Goal: Task Accomplishment & Management: Use online tool/utility

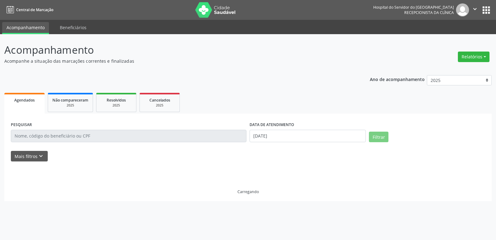
click at [471, 58] on button "Relatórios" at bounding box center [474, 56] width 32 height 11
click at [453, 70] on link "Agendamentos" at bounding box center [456, 70] width 67 height 9
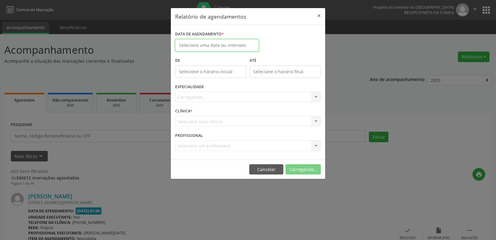
click at [218, 46] on input "text" at bounding box center [217, 45] width 84 height 12
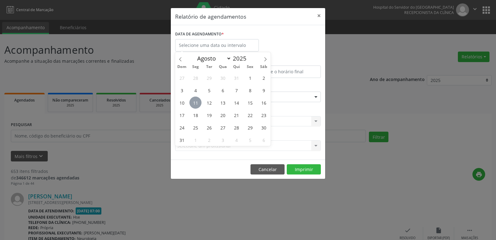
click at [194, 104] on span "11" at bounding box center [195, 102] width 12 height 12
type input "[DATE]"
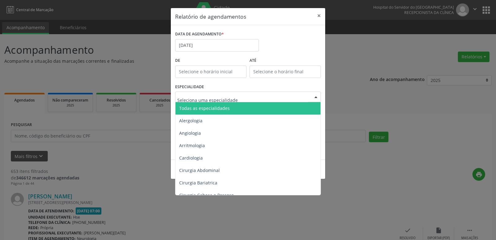
click at [231, 111] on span "Todas as especialidades" at bounding box center [248, 108] width 146 height 12
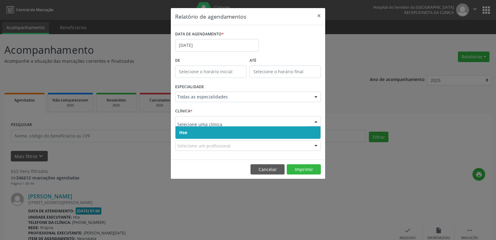
click at [231, 131] on span "Hse" at bounding box center [247, 132] width 145 height 12
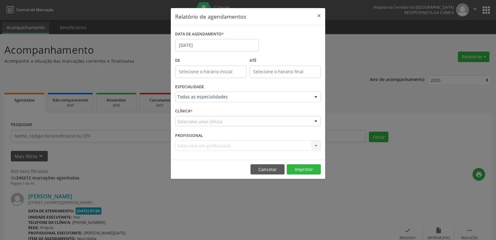
click at [231, 118] on div "Selecione uma clínica" at bounding box center [248, 121] width 146 height 11
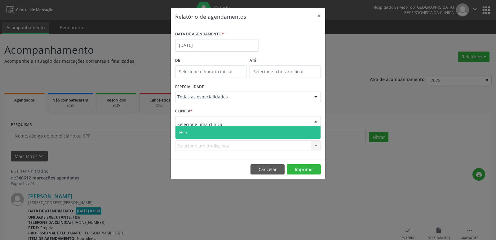
click at [229, 133] on span "Hse" at bounding box center [247, 132] width 145 height 12
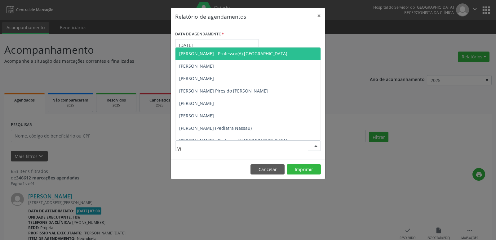
type input "VIC"
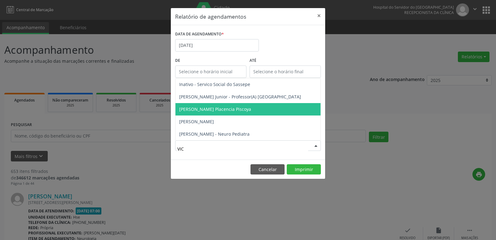
click at [238, 109] on span "[PERSON_NAME] Placencia Piscoya" at bounding box center [215, 109] width 72 height 6
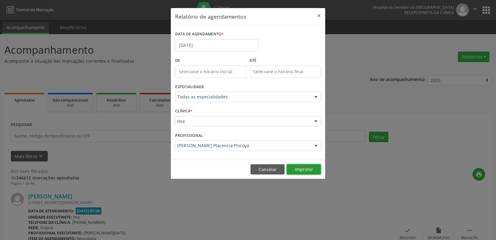
click at [303, 171] on button "Imprimir" at bounding box center [304, 169] width 34 height 11
